Goal: Task Accomplishment & Management: Use online tool/utility

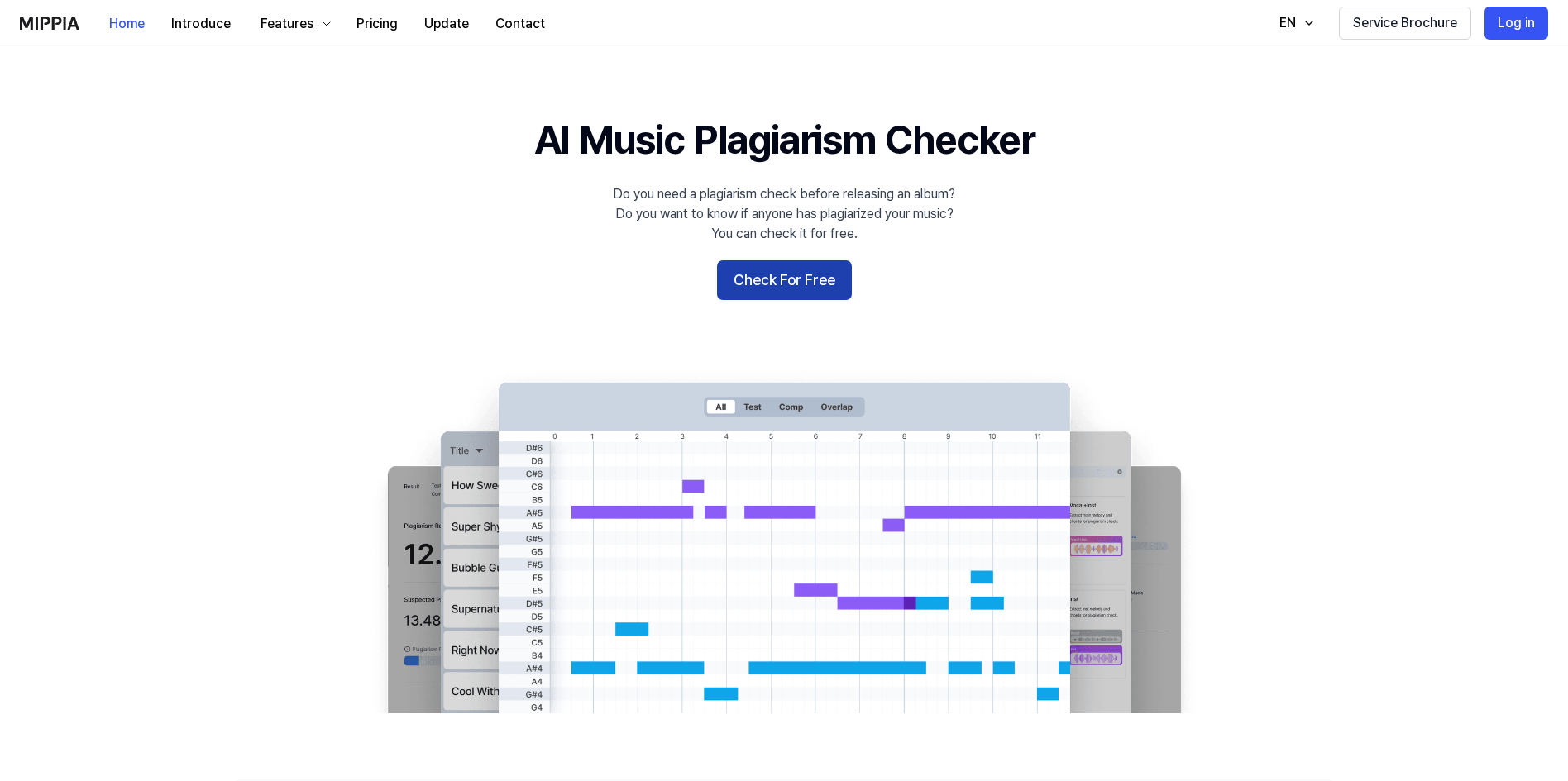
click at [800, 286] on button "Check For Free" at bounding box center [784, 280] width 135 height 39
click at [799, 303] on 배너 "AI Music Plagiarism Checker Do you need a plagiarism check before releasing an …" at bounding box center [784, 412] width 1191 height 601
click at [795, 289] on button "Check For Free" at bounding box center [784, 280] width 135 height 39
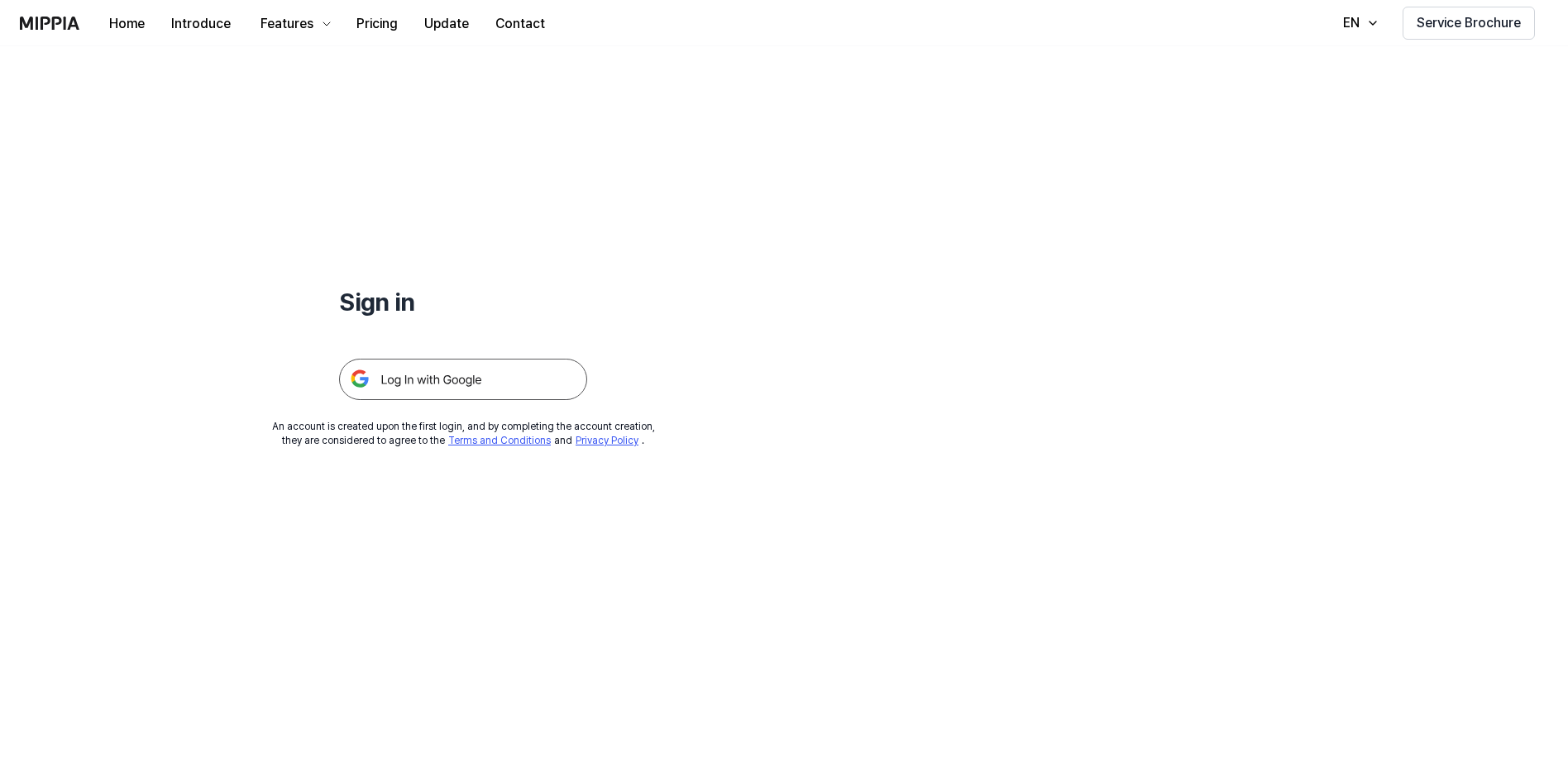
click at [462, 376] on img at bounding box center [463, 379] width 248 height 41
